Goal: Find specific page/section: Find specific page/section

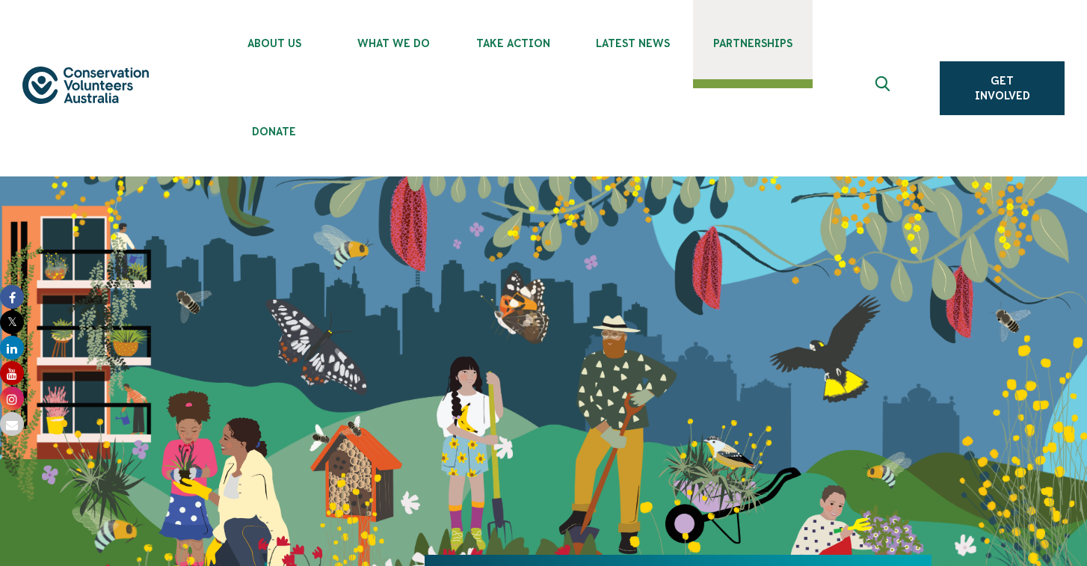
click at [748, 52] on link "Partnerships" at bounding box center [753, 39] width 120 height 79
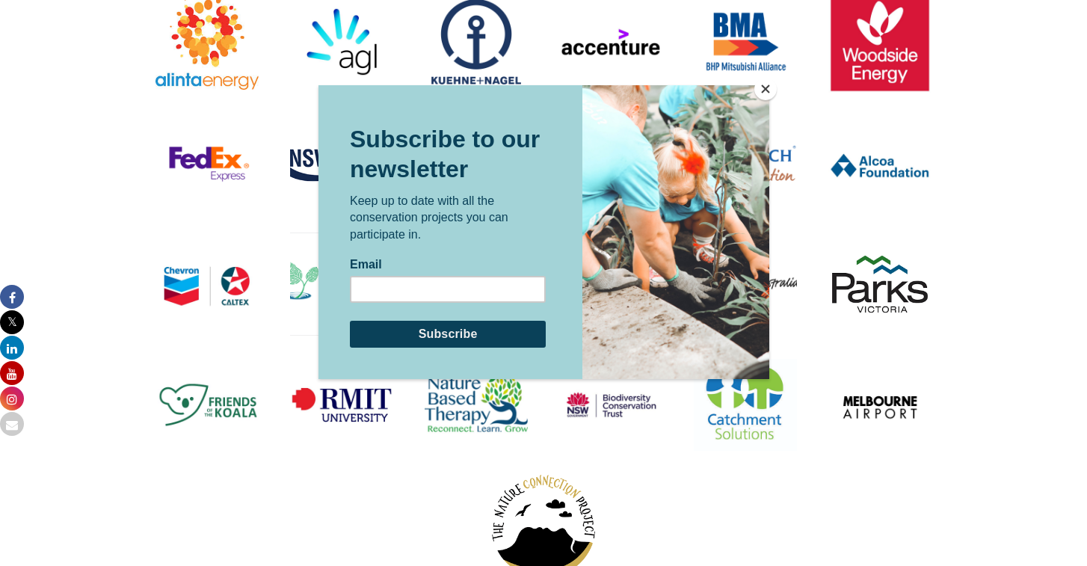
click at [762, 90] on button "Close" at bounding box center [765, 89] width 22 height 22
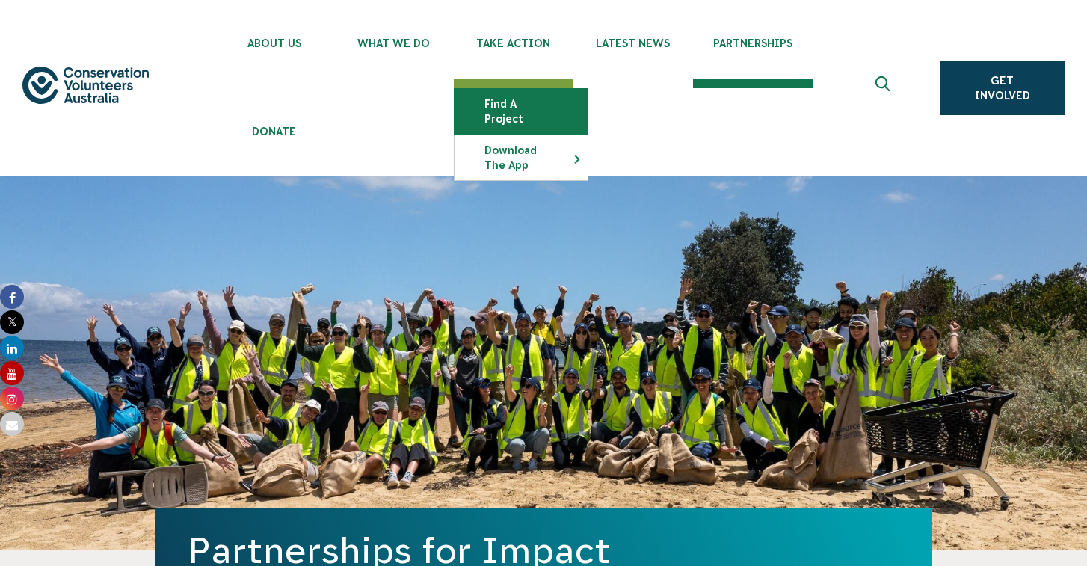
click at [505, 105] on link "Find a project" at bounding box center [521, 111] width 133 height 45
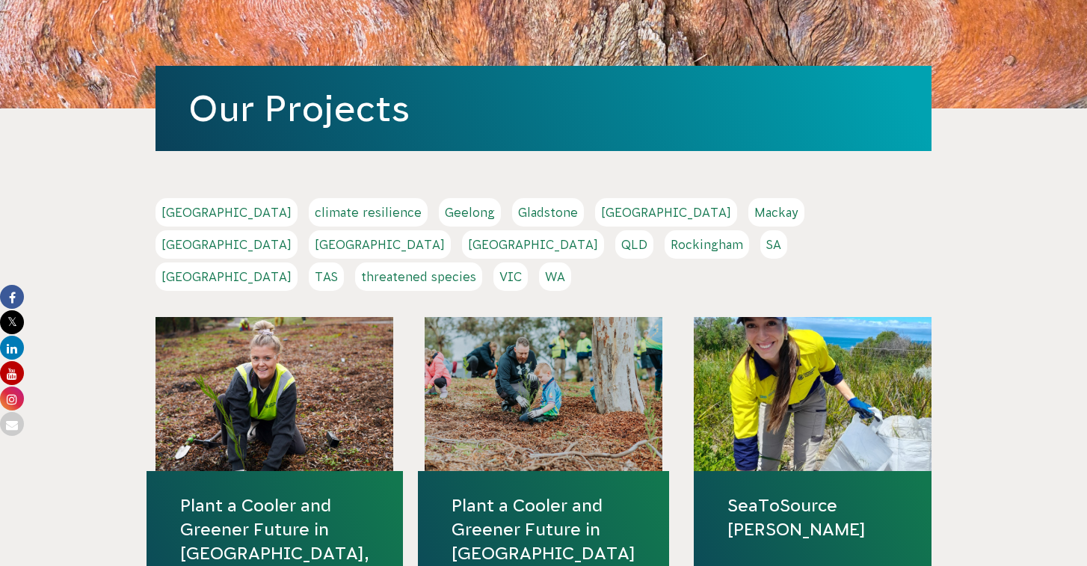
scroll to position [268, 0]
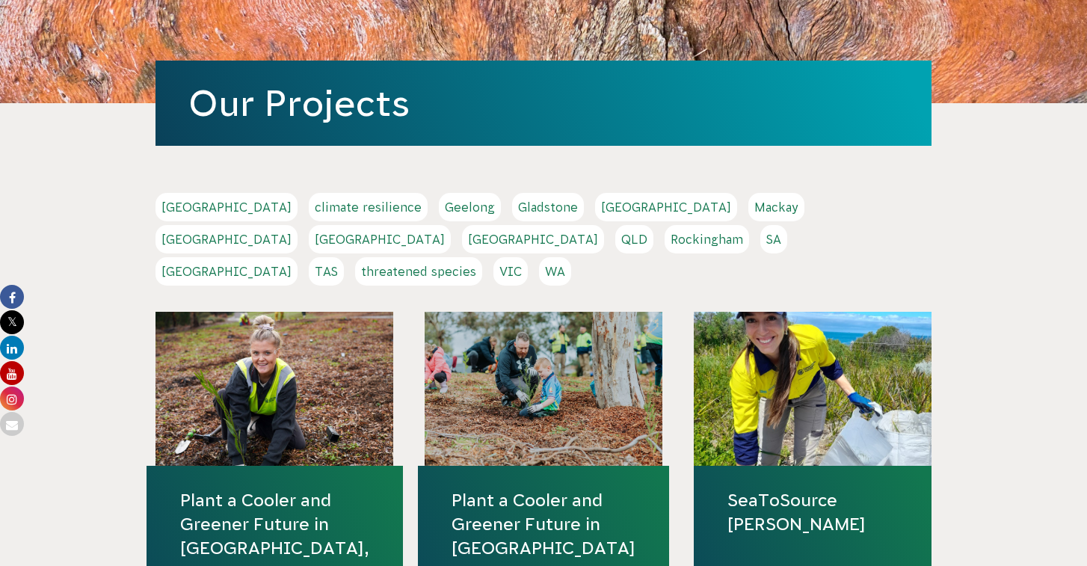
click at [604, 225] on link "Perth" at bounding box center [533, 239] width 142 height 28
